Goal: Navigation & Orientation: Find specific page/section

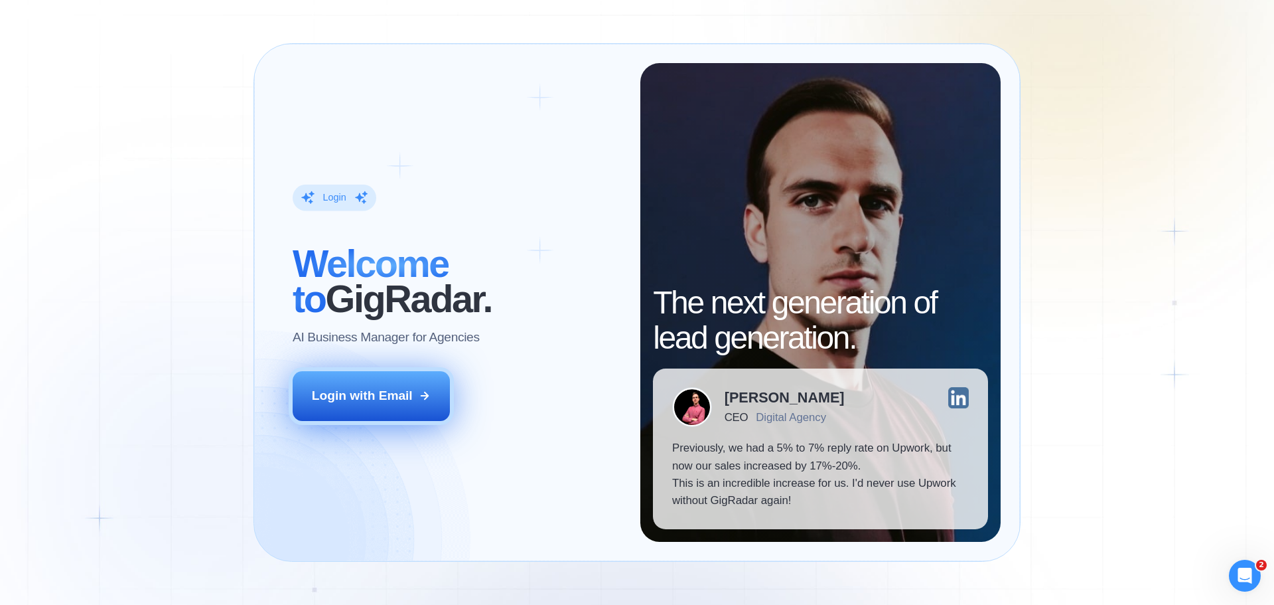
click at [374, 387] on div "Login with Email" at bounding box center [362, 395] width 101 height 17
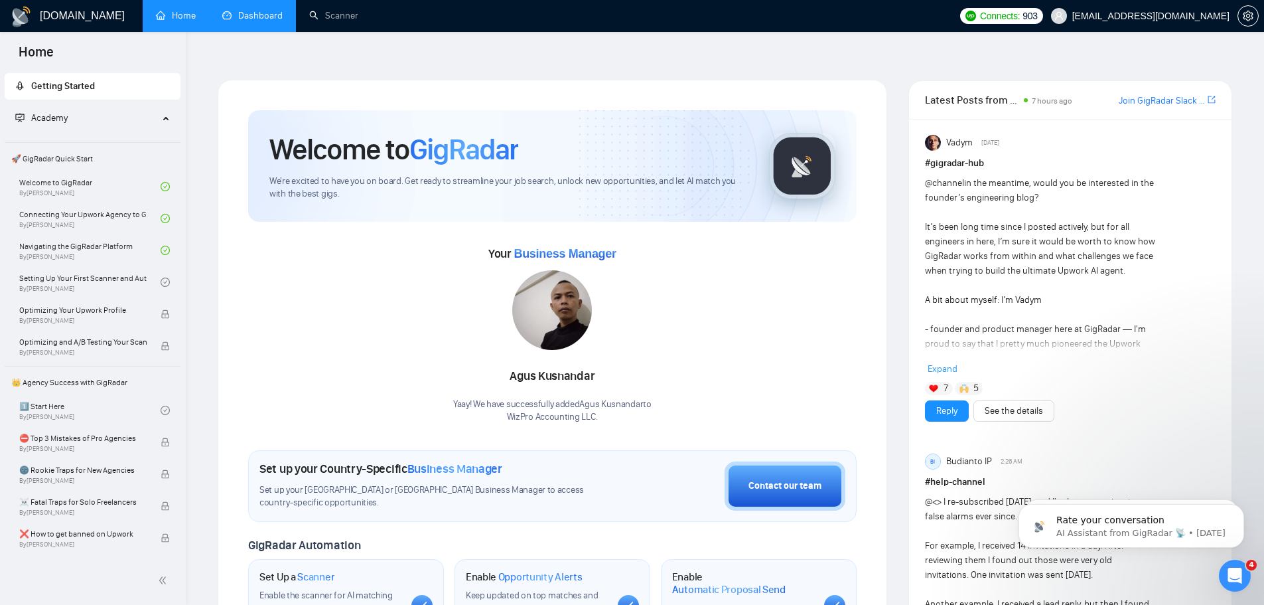
click at [262, 12] on link "Dashboard" at bounding box center [252, 15] width 60 height 11
